Goal: Task Accomplishment & Management: Manage account settings

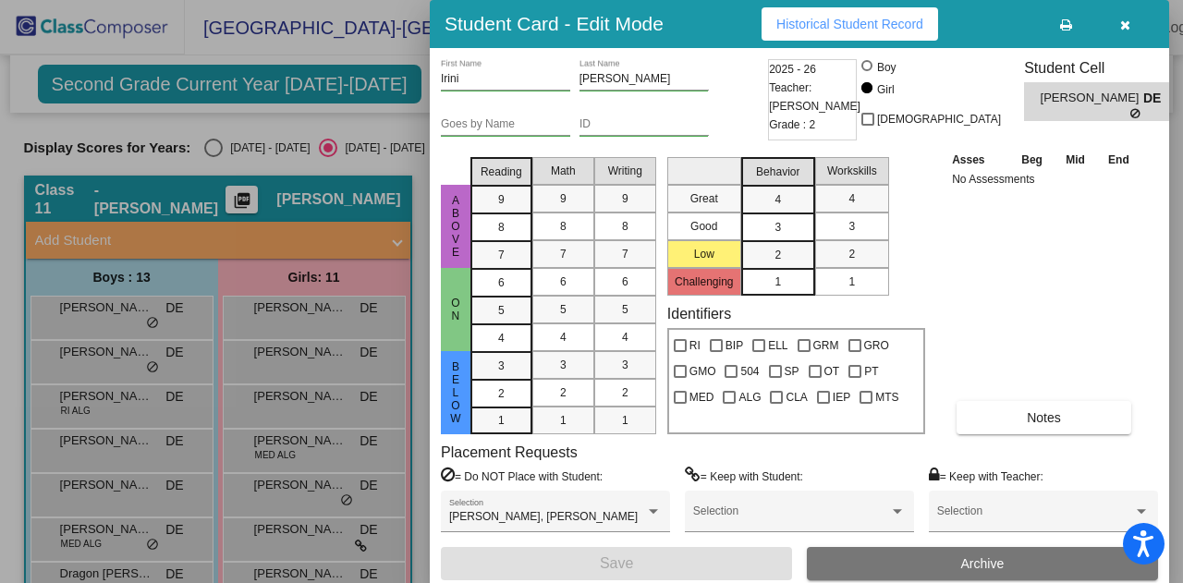
click at [348, 164] on div at bounding box center [591, 291] width 1183 height 583
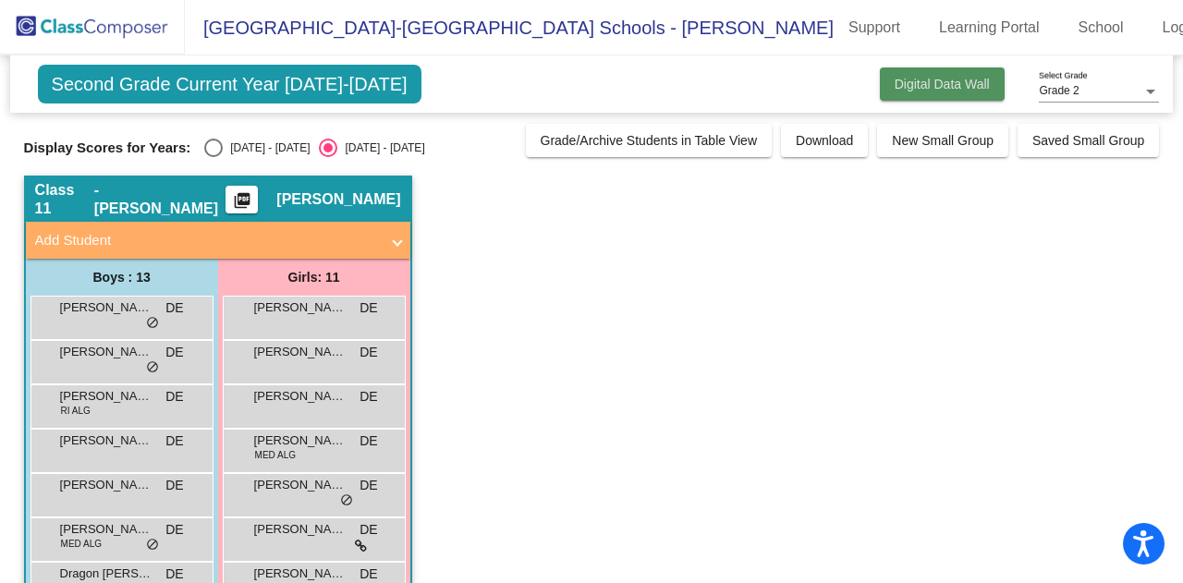
click at [969, 85] on span "Digital Data Wall" at bounding box center [942, 84] width 95 height 15
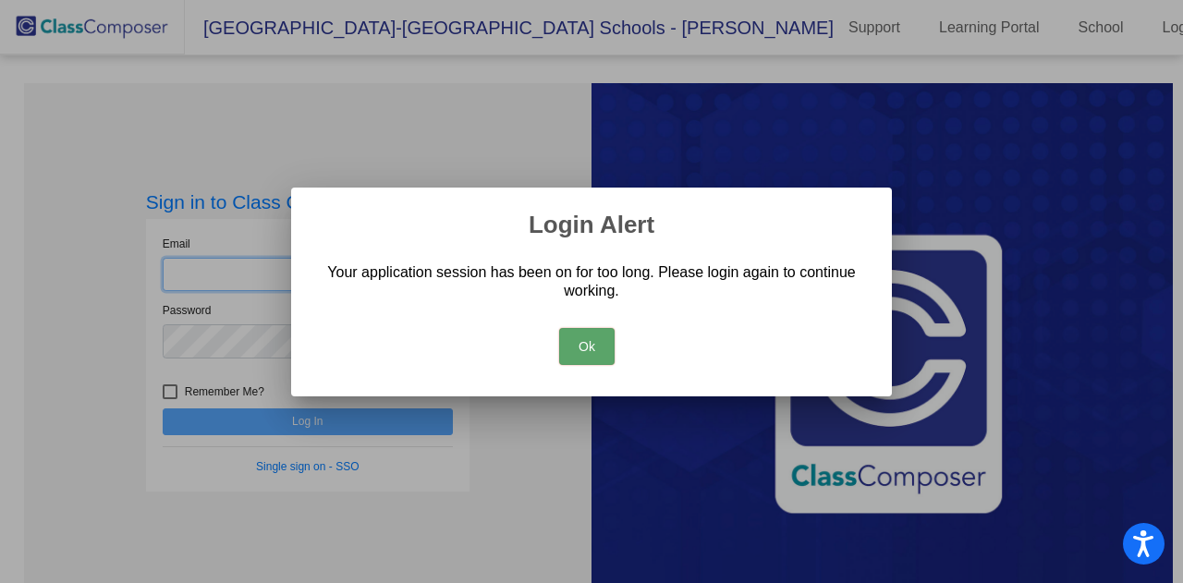
type input "[EMAIL_ADDRESS][DOMAIN_NAME]"
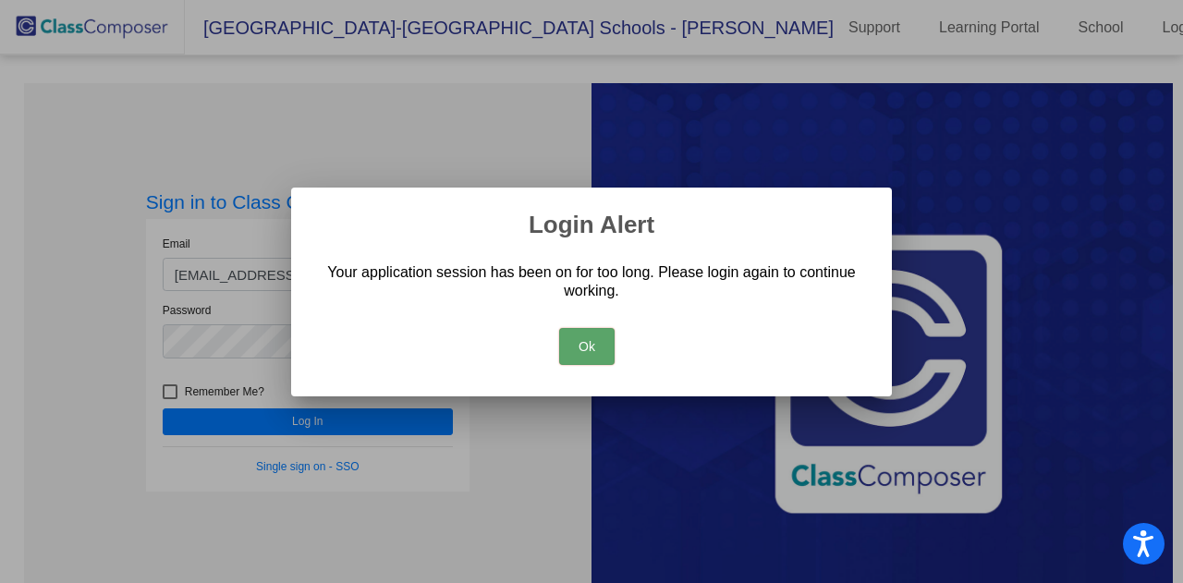
click at [581, 344] on button "Ok" at bounding box center [586, 346] width 55 height 37
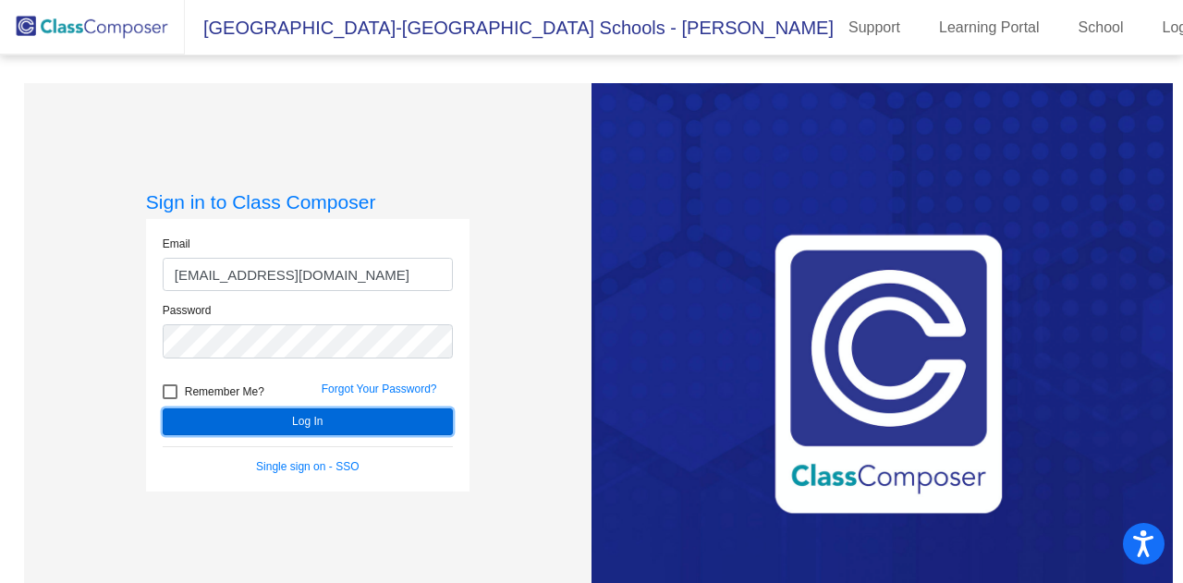
click at [353, 417] on button "Log In" at bounding box center [308, 422] width 290 height 27
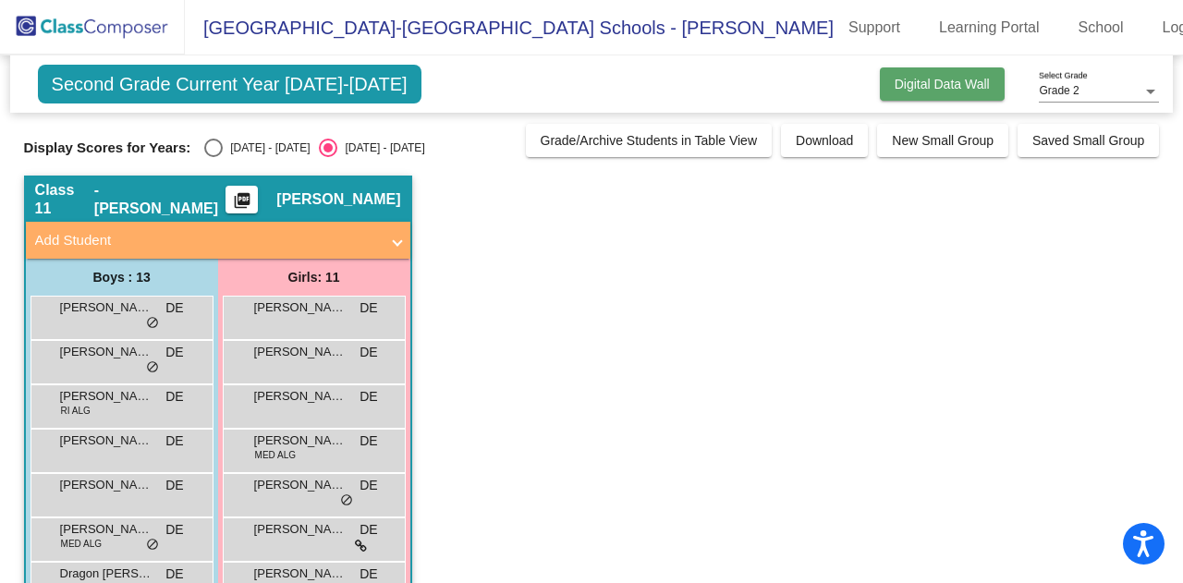
click at [930, 80] on span "Digital Data Wall" at bounding box center [942, 84] width 95 height 15
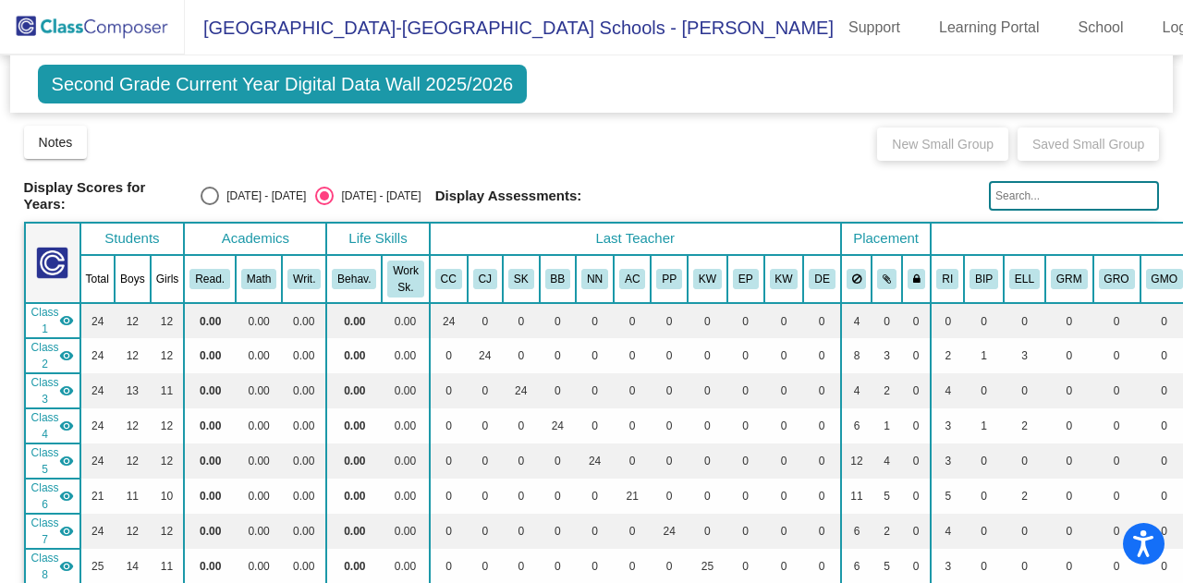
click at [153, 36] on img at bounding box center [92, 27] width 185 height 55
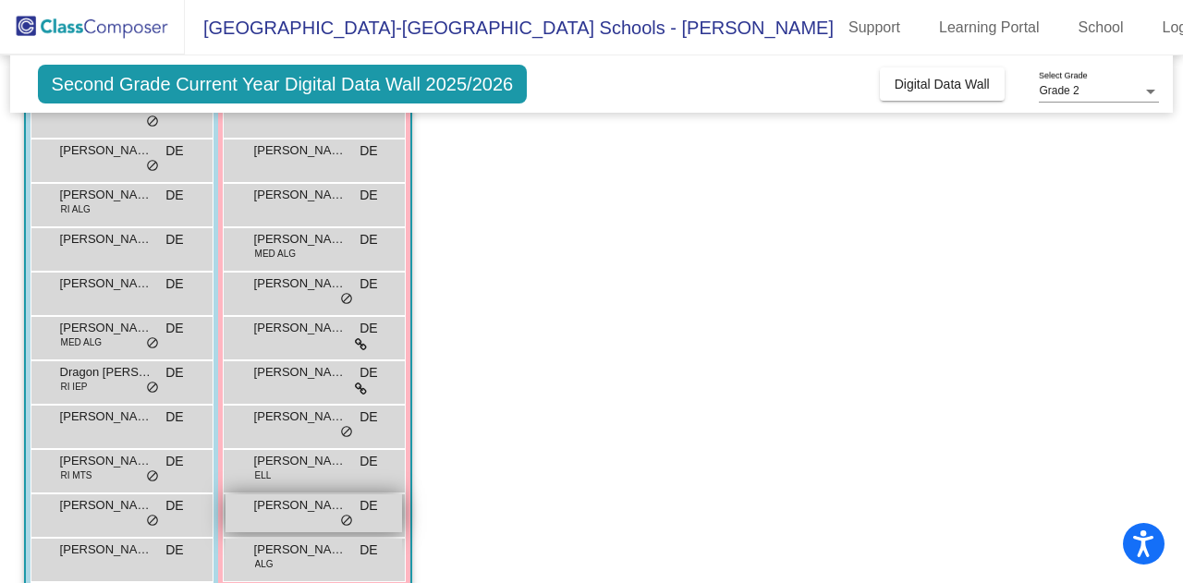
scroll to position [203, 0]
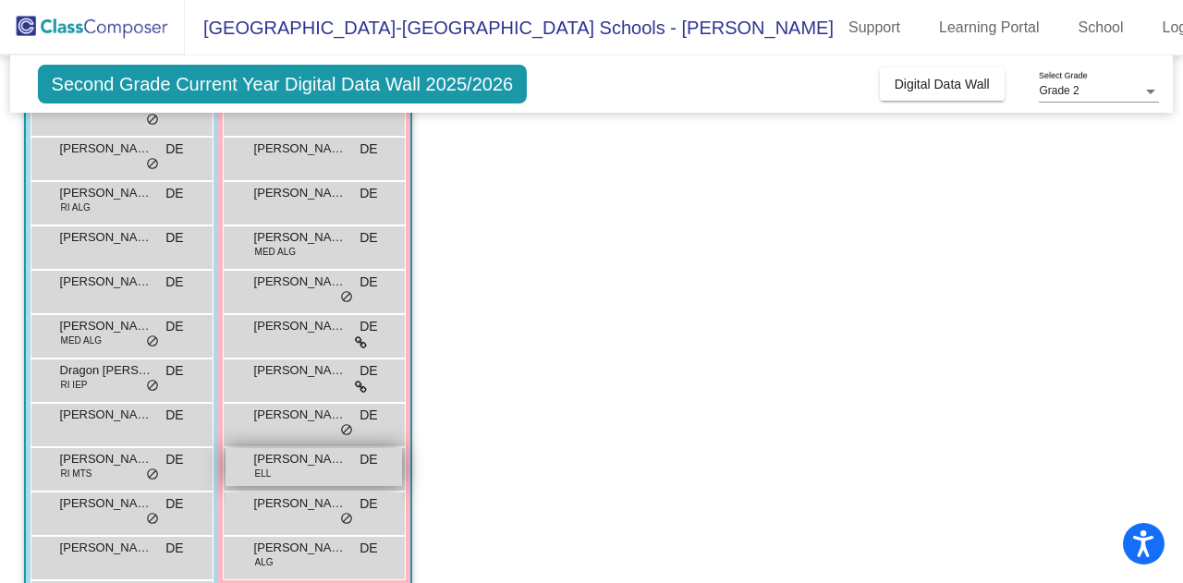
click at [336, 470] on div "[PERSON_NAME] ELL DE lock do_not_disturb_alt" at bounding box center [314, 467] width 177 height 38
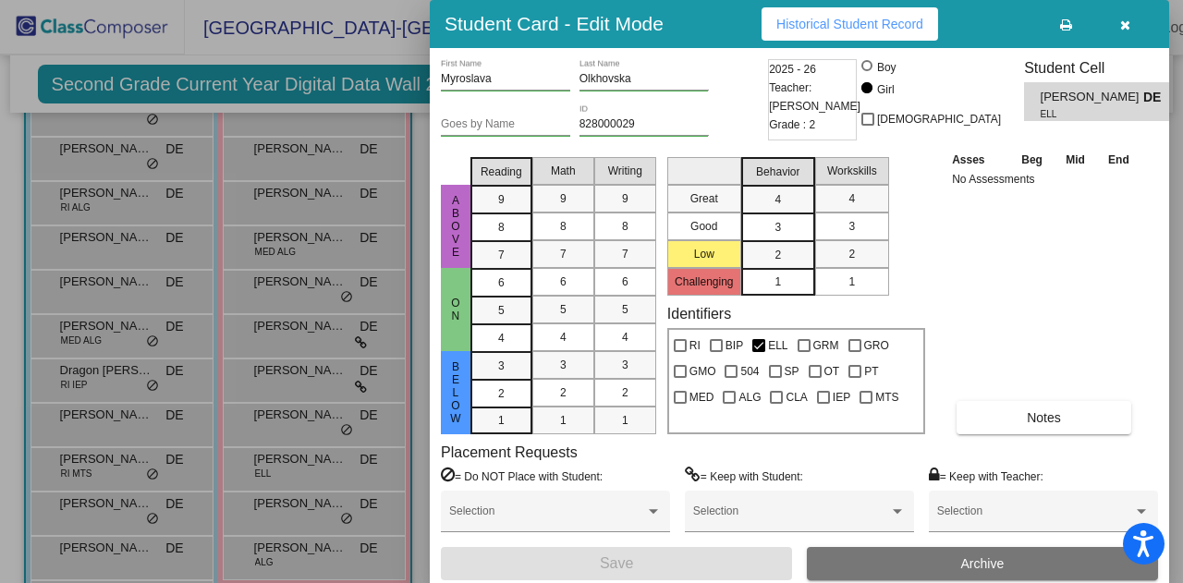
click at [616, 77] on input "Olkhovska" at bounding box center [644, 79] width 129 height 13
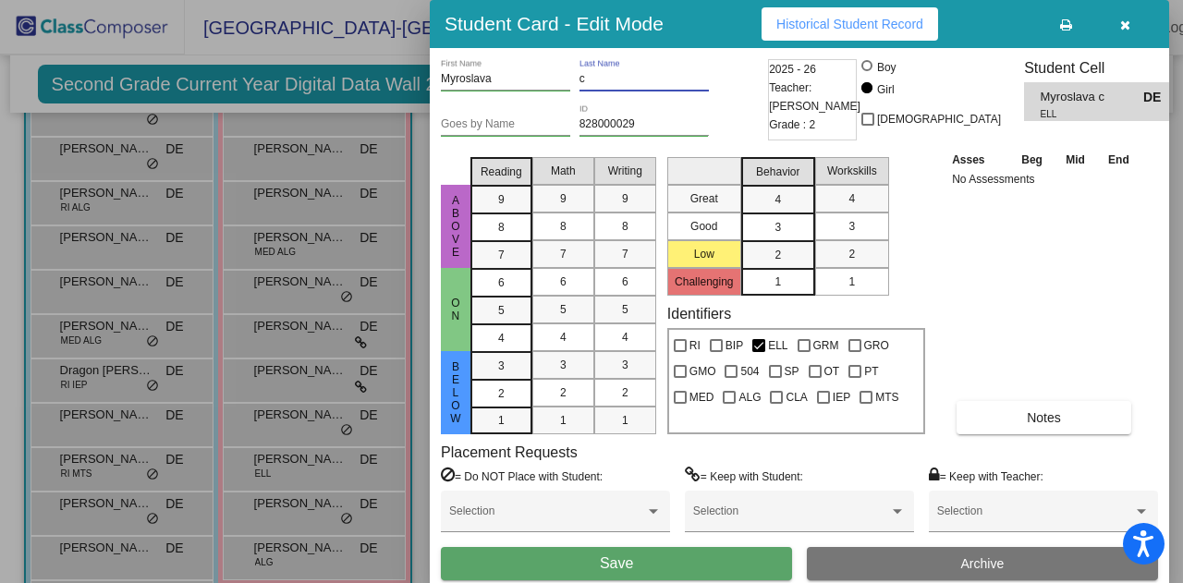
type input "c"
click at [1131, 23] on button "button" at bounding box center [1124, 23] width 59 height 33
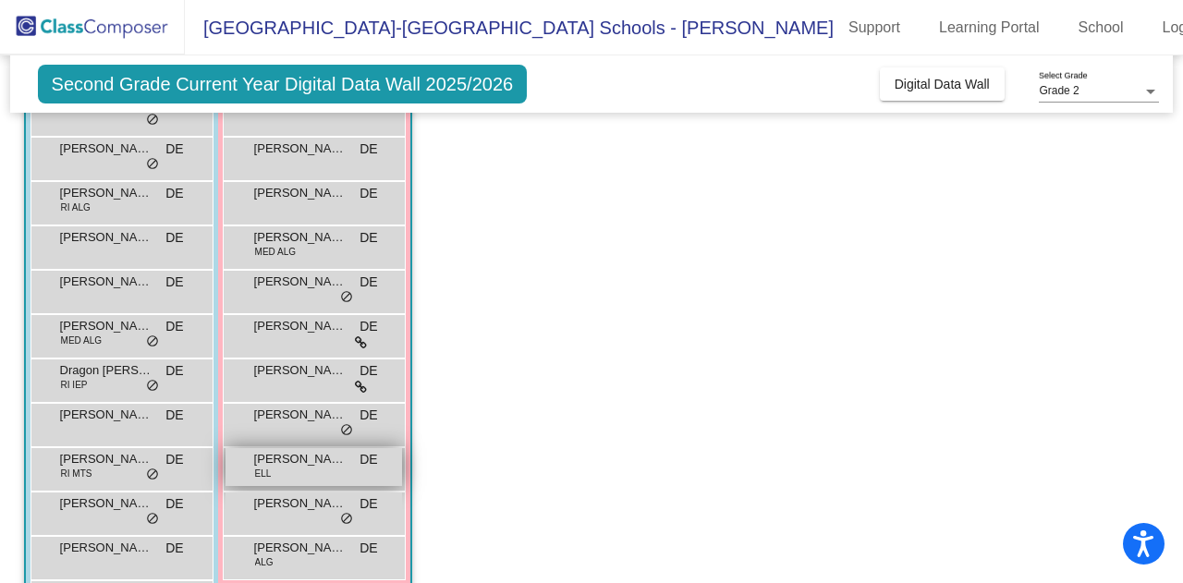
click at [285, 470] on div "[PERSON_NAME] ELL DE lock do_not_disturb_alt" at bounding box center [314, 467] width 177 height 38
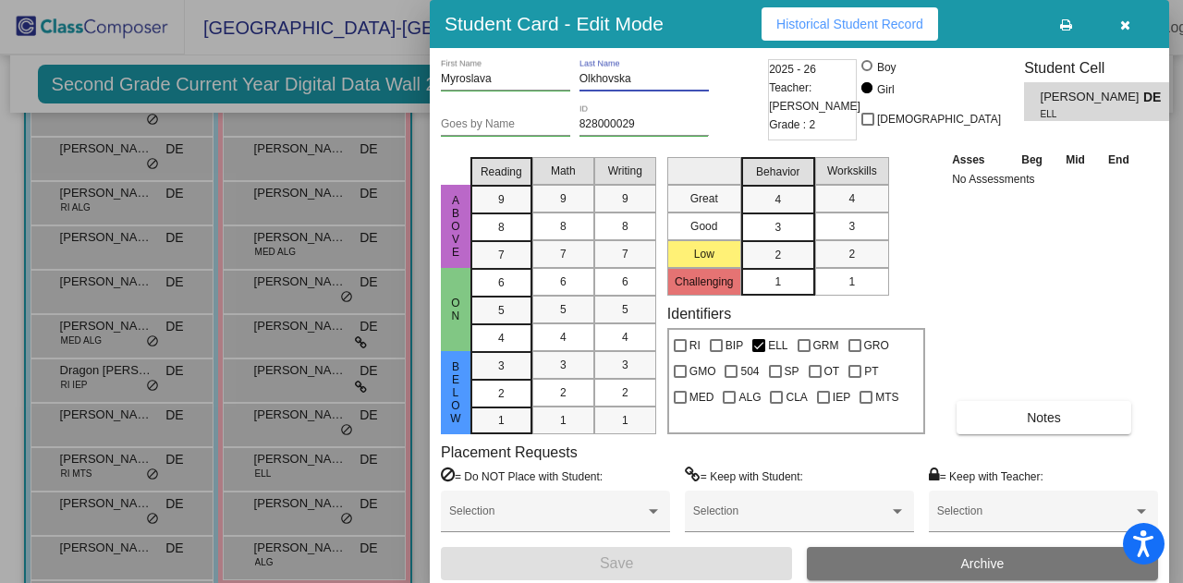
click at [607, 75] on input "Olkhovska" at bounding box center [644, 79] width 129 height 13
click at [1122, 27] on icon "button" at bounding box center [1125, 24] width 10 height 13
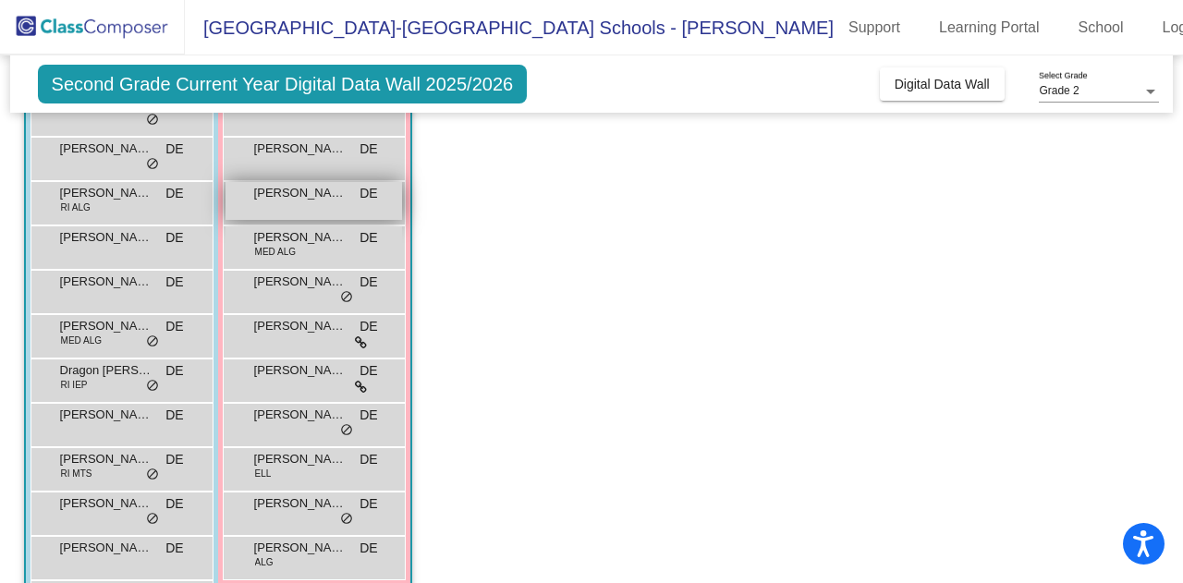
click at [342, 193] on span "[PERSON_NAME]" at bounding box center [300, 193] width 92 height 18
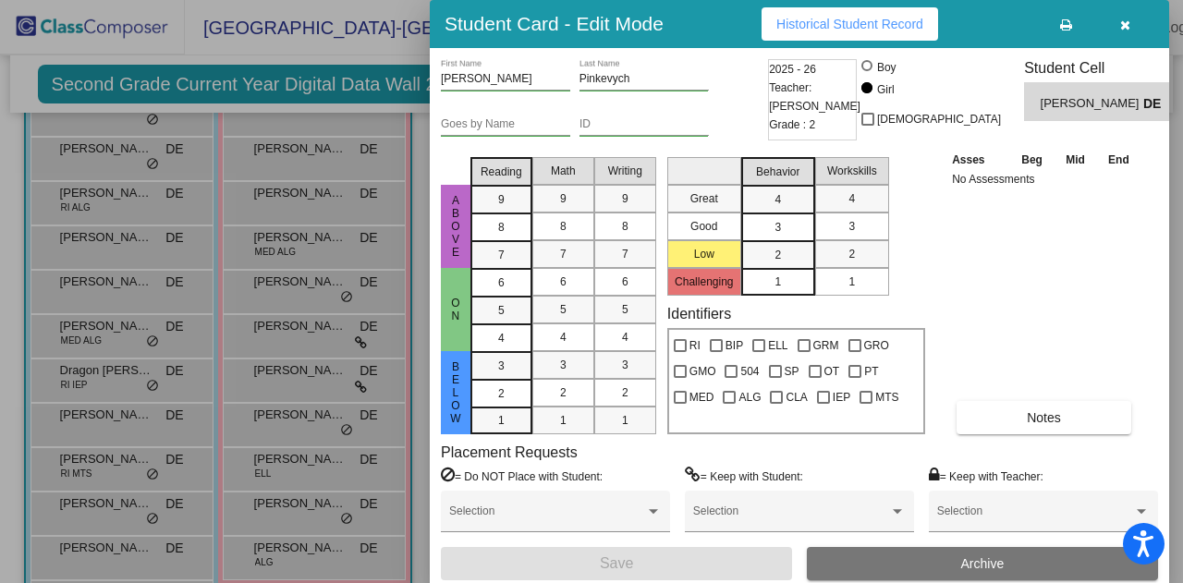
click at [1121, 27] on icon "button" at bounding box center [1125, 24] width 10 height 13
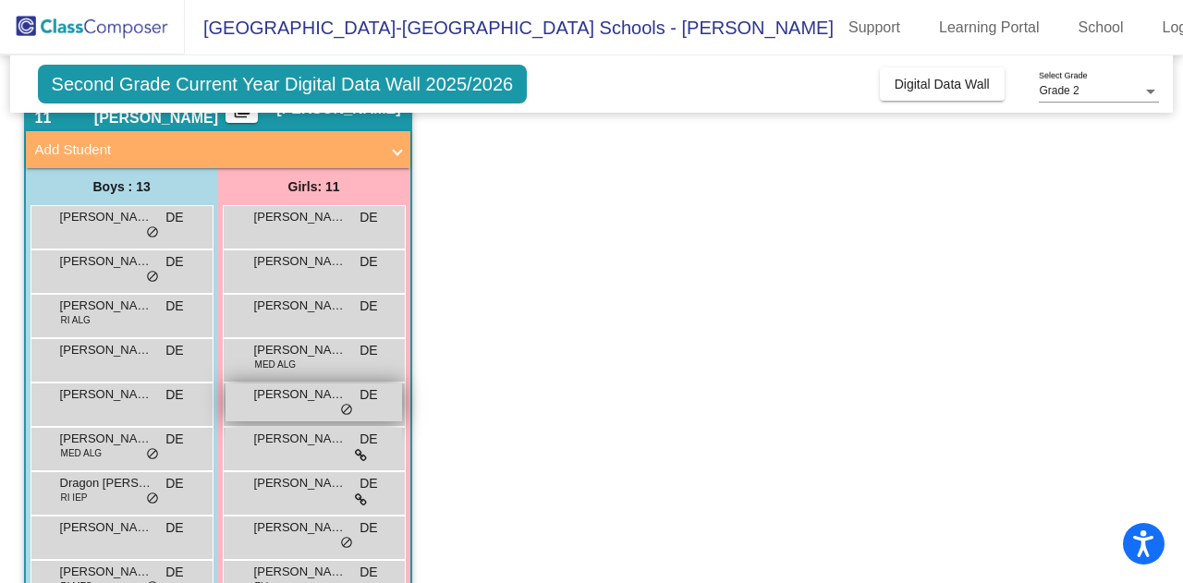
scroll to position [85, 0]
